Goal: Task Accomplishment & Management: Use online tool/utility

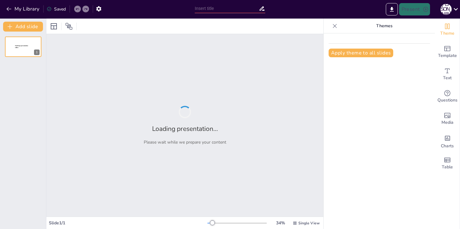
type input "Материнство как подвиг: Моя мама - мой герой"
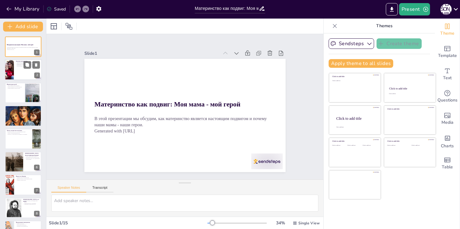
click at [23, 70] on div at bounding box center [23, 69] width 37 height 21
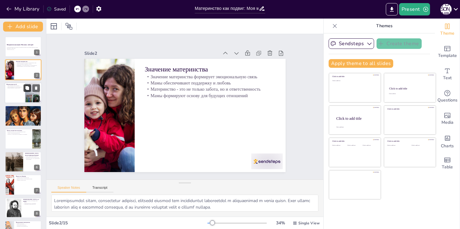
click at [25, 91] on button at bounding box center [26, 87] width 7 height 7
type textarea "Жертва времени - это одна из самых больших жертв, которую делают мамы. Они отка…"
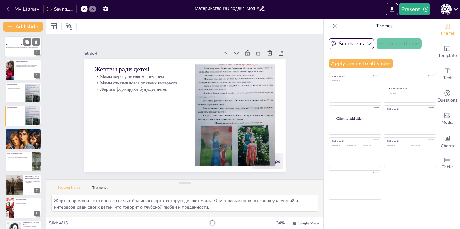
click at [22, 43] on div at bounding box center [23, 46] width 37 height 21
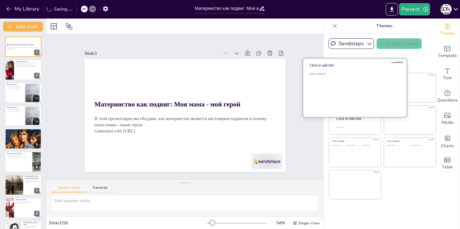
click at [338, 86] on div "Click to add text" at bounding box center [353, 91] width 88 height 38
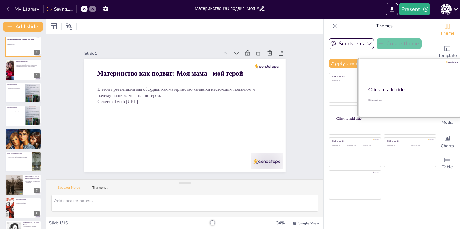
click at [409, 88] on div "Click to add title" at bounding box center [409, 89] width 82 height 6
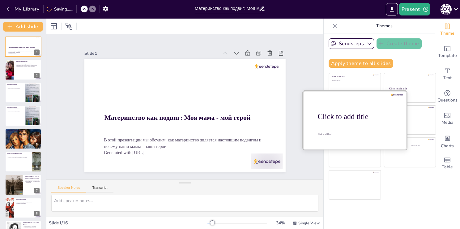
click at [352, 120] on div "Click to add title" at bounding box center [356, 116] width 79 height 9
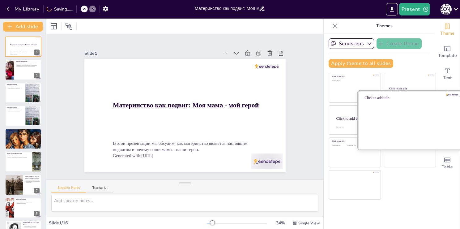
click at [413, 120] on div at bounding box center [410, 119] width 104 height 58
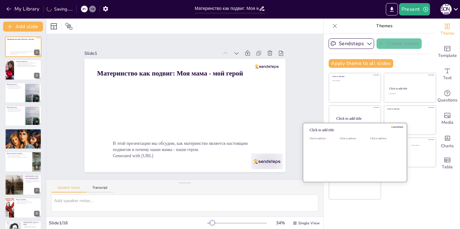
click at [348, 146] on div "Click to add text" at bounding box center [353, 156] width 28 height 38
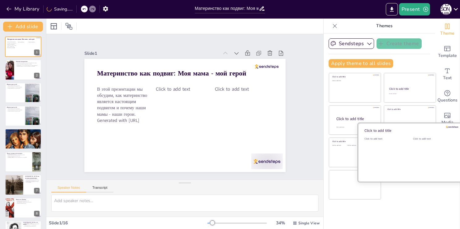
click at [413, 143] on div "Click to add text" at bounding box center [432, 156] width 39 height 38
click at [405, 156] on div at bounding box center [410, 152] width 104 height 58
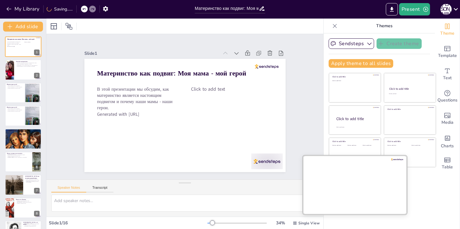
click at [355, 182] on div at bounding box center [355, 184] width 104 height 58
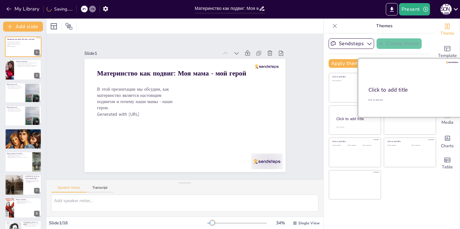
click at [409, 84] on div at bounding box center [410, 87] width 104 height 58
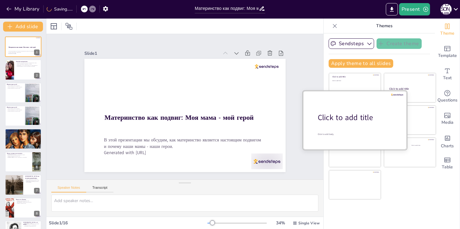
click at [351, 117] on div "Click to add title" at bounding box center [356, 117] width 79 height 10
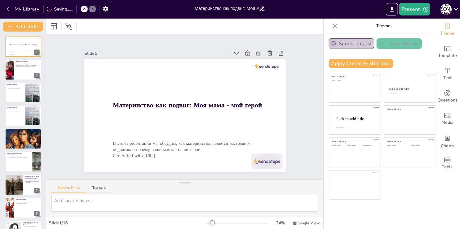
click at [366, 44] on icon "button" at bounding box center [369, 43] width 6 height 6
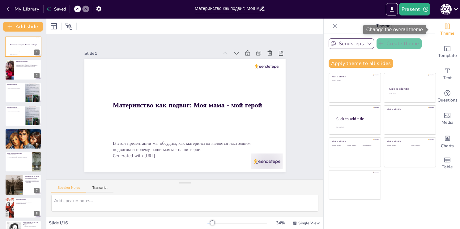
click at [443, 29] on icon "Change the overall theme" at bounding box center [446, 26] width 7 height 7
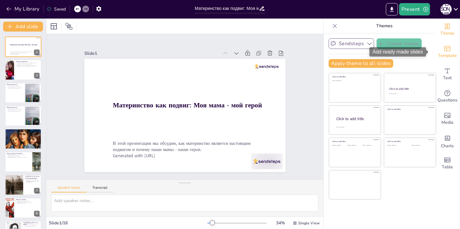
click at [445, 56] on span "Template" at bounding box center [447, 55] width 19 height 7
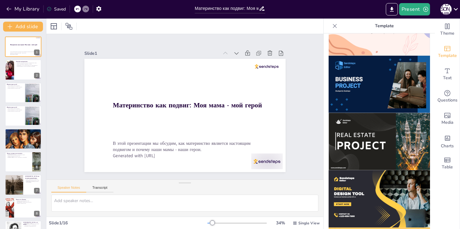
scroll to position [403, 0]
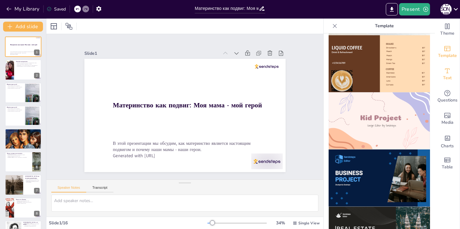
click at [444, 72] on icon "Add text boxes" at bounding box center [446, 70] width 7 height 7
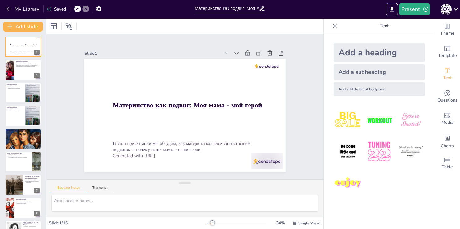
click at [366, 55] on div "Add a heading" at bounding box center [378, 52] width 91 height 19
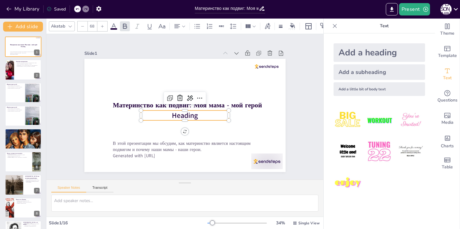
click at [363, 69] on div "Add a subheading" at bounding box center [378, 71] width 91 height 15
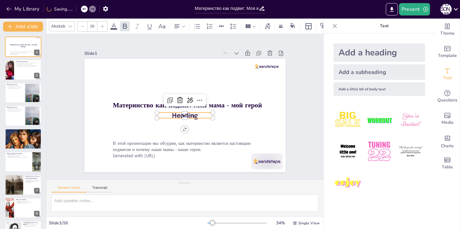
click at [358, 88] on div "Add a little bit of body text" at bounding box center [378, 89] width 91 height 14
click at [363, 52] on div "Add a heading" at bounding box center [378, 52] width 91 height 19
type input "68"
click at [341, 122] on img at bounding box center [347, 120] width 29 height 29
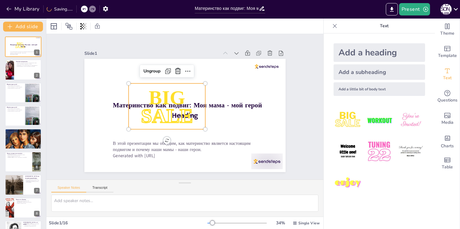
click at [339, 24] on p "Text" at bounding box center [383, 26] width 89 height 15
click at [333, 26] on icon at bounding box center [335, 26] width 4 height 4
click at [323, 26] on div at bounding box center [184, 26] width 277 height 15
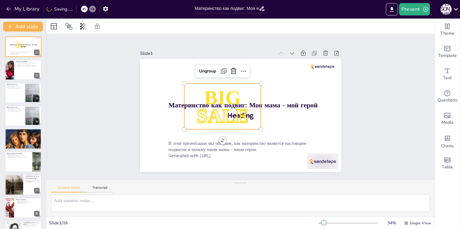
click at [229, 93] on span "BIG" at bounding box center [222, 97] width 36 height 22
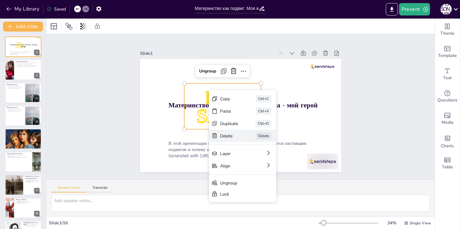
click at [266, 167] on div "Delete" at bounding box center [275, 170] width 18 height 6
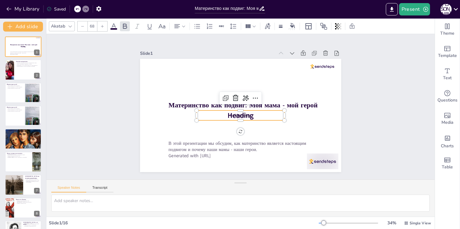
click at [235, 111] on span "Heading" at bounding box center [239, 115] width 27 height 12
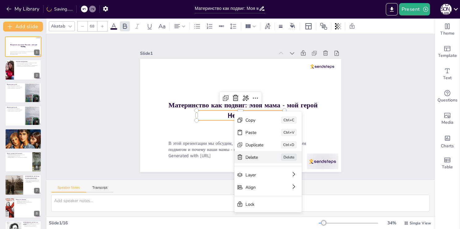
click at [292, 188] on div "Delete" at bounding box center [301, 191] width 18 height 6
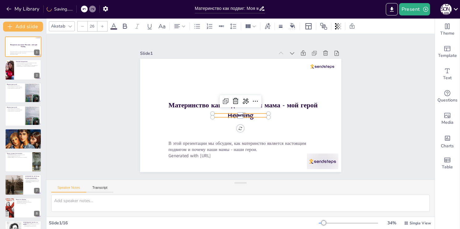
click at [246, 113] on p "Body text" at bounding box center [240, 115] width 56 height 4
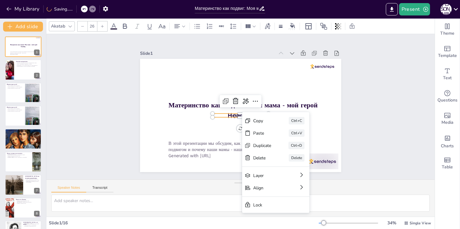
click at [290, 194] on div "Delete" at bounding box center [299, 198] width 19 height 8
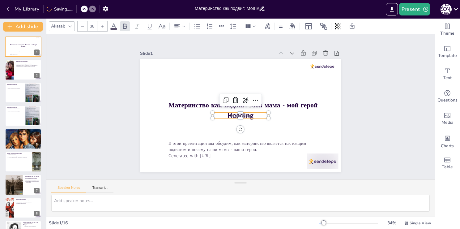
click at [235, 112] on span "Subheading" at bounding box center [240, 115] width 21 height 6
click at [232, 96] on icon at bounding box center [236, 99] width 8 height 8
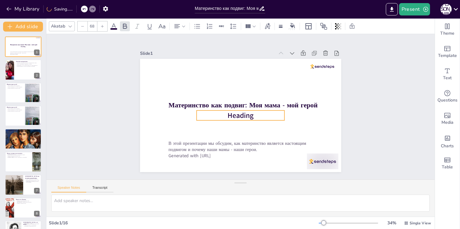
click at [242, 115] on span "Heading" at bounding box center [240, 115] width 26 height 10
click at [232, 97] on icon at bounding box center [235, 97] width 7 height 7
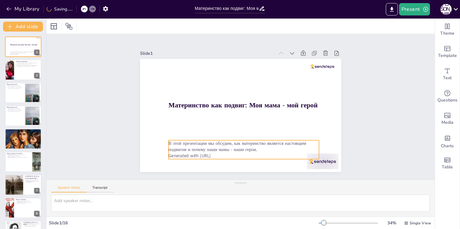
click at [229, 145] on p "В этой презентации мы обсудим, как материнство является настоящим подвигом и по…" at bounding box center [243, 146] width 150 height 12
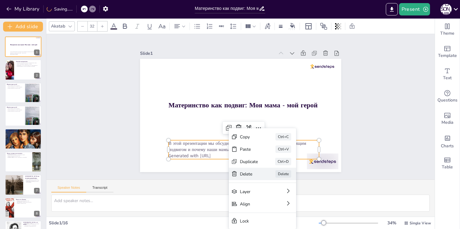
click at [286, 205] on div "Delete" at bounding box center [295, 208] width 18 height 6
click at [246, 173] on div "Slide 1 Материнство как подвиг: Моя мама - мой герой В этой презентации мы обсу…" at bounding box center [240, 106] width 401 height 185
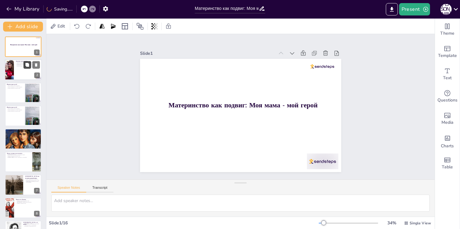
click at [25, 64] on icon at bounding box center [27, 65] width 4 height 4
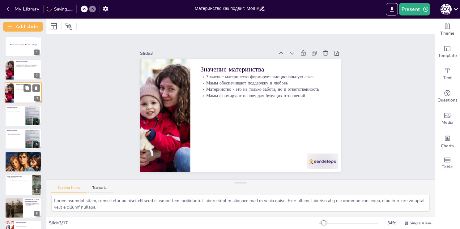
click at [31, 86] on button at bounding box center [26, 87] width 7 height 7
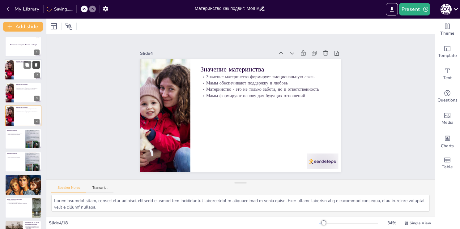
click at [32, 64] on button at bounding box center [35, 64] width 7 height 7
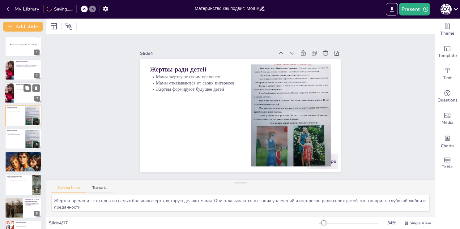
click at [23, 96] on div at bounding box center [23, 92] width 37 height 21
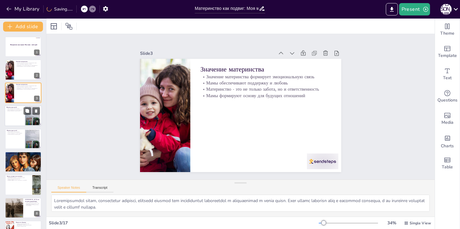
click at [20, 110] on p "Мамы отказываются от своих интересов" at bounding box center [14, 109] width 17 height 1
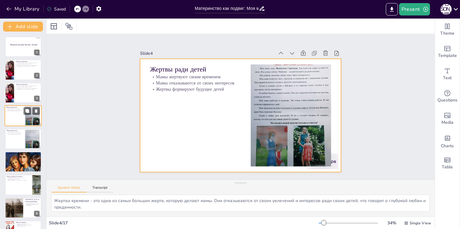
click at [15, 123] on div at bounding box center [23, 115] width 37 height 21
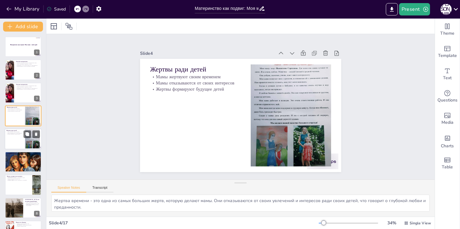
click at [24, 141] on div at bounding box center [23, 138] width 37 height 21
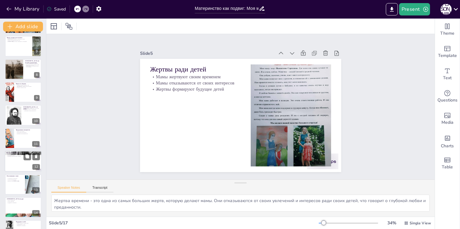
scroll to position [163, 0]
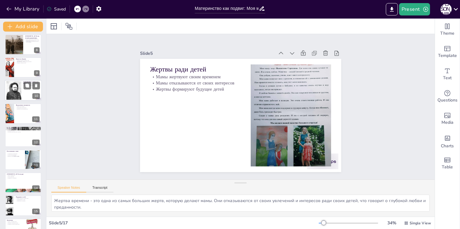
click at [25, 91] on div at bounding box center [23, 90] width 37 height 21
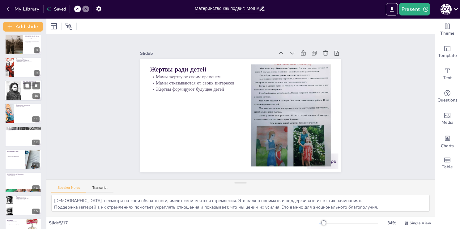
click at [25, 55] on div at bounding box center [23, 44] width 36 height 20
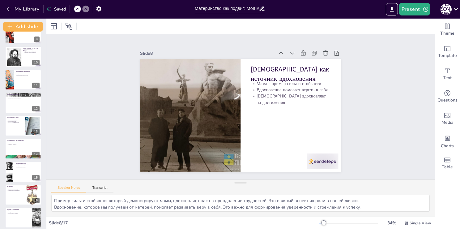
scroll to position [200, 0]
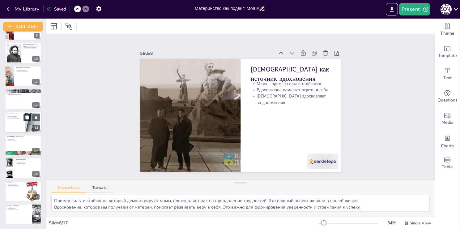
click at [26, 117] on icon at bounding box center [27, 117] width 4 height 4
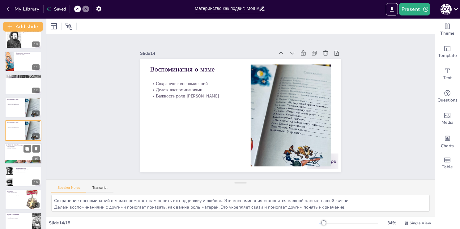
click at [20, 158] on div at bounding box center [23, 153] width 37 height 21
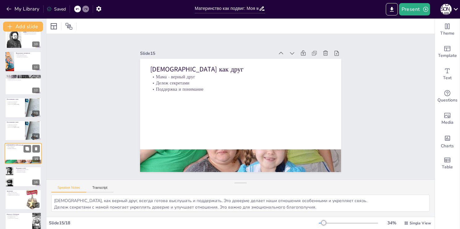
scroll to position [224, 0]
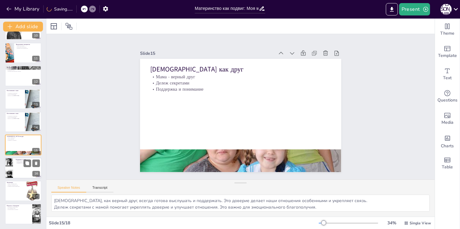
click at [15, 172] on div at bounding box center [23, 167] width 37 height 21
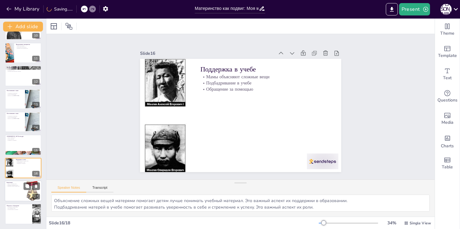
click at [28, 196] on div at bounding box center [32, 190] width 25 height 21
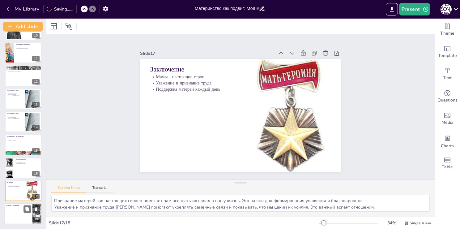
click at [21, 205] on p "Вопросы и обсуждение" at bounding box center [18, 205] width 24 height 2
type textarea "Обсуждение значения мамы помогает нам лучше понять её роль в нашей жизни и цени…"
